Goal: Task Accomplishment & Management: Book appointment/travel/reservation

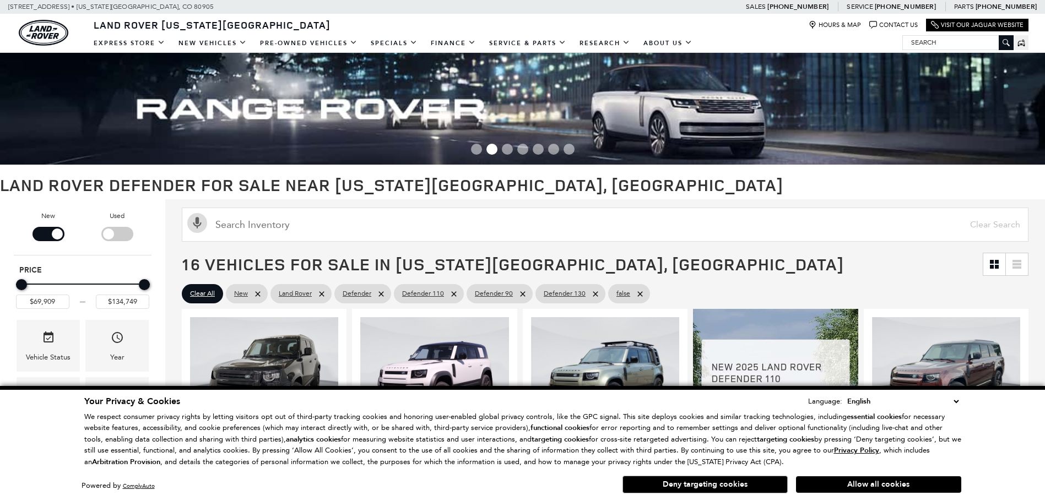
click at [735, 268] on span "16 Vehicles for Sale in Colorado Springs, CO" at bounding box center [582, 264] width 801 height 22
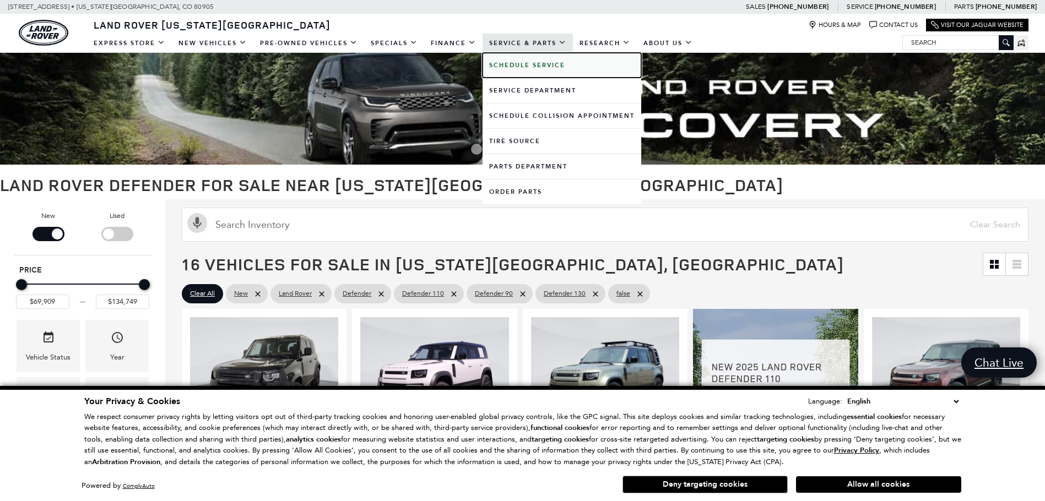
click at [517, 60] on link "Schedule Service" at bounding box center [562, 65] width 159 height 25
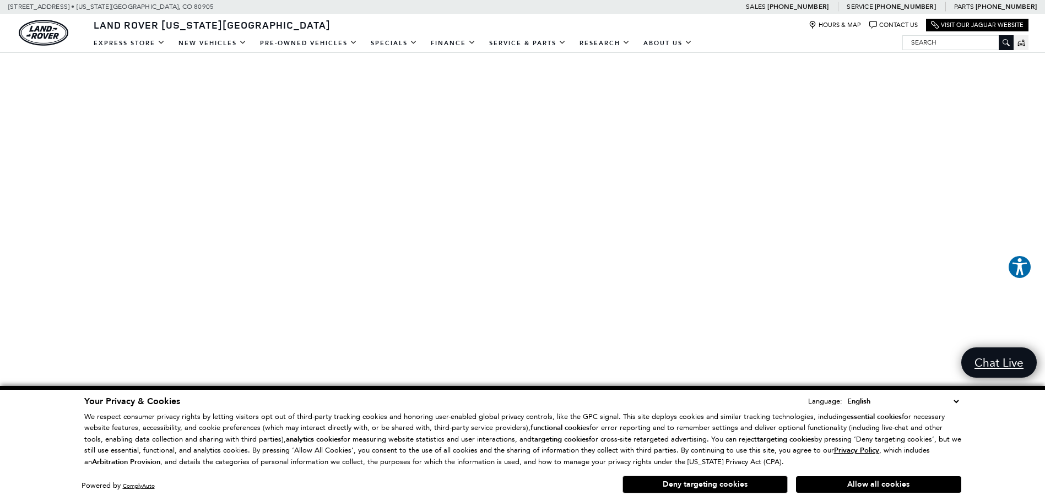
scroll to position [165, 0]
